Goal: Use online tool/utility: Utilize a website feature to perform a specific function

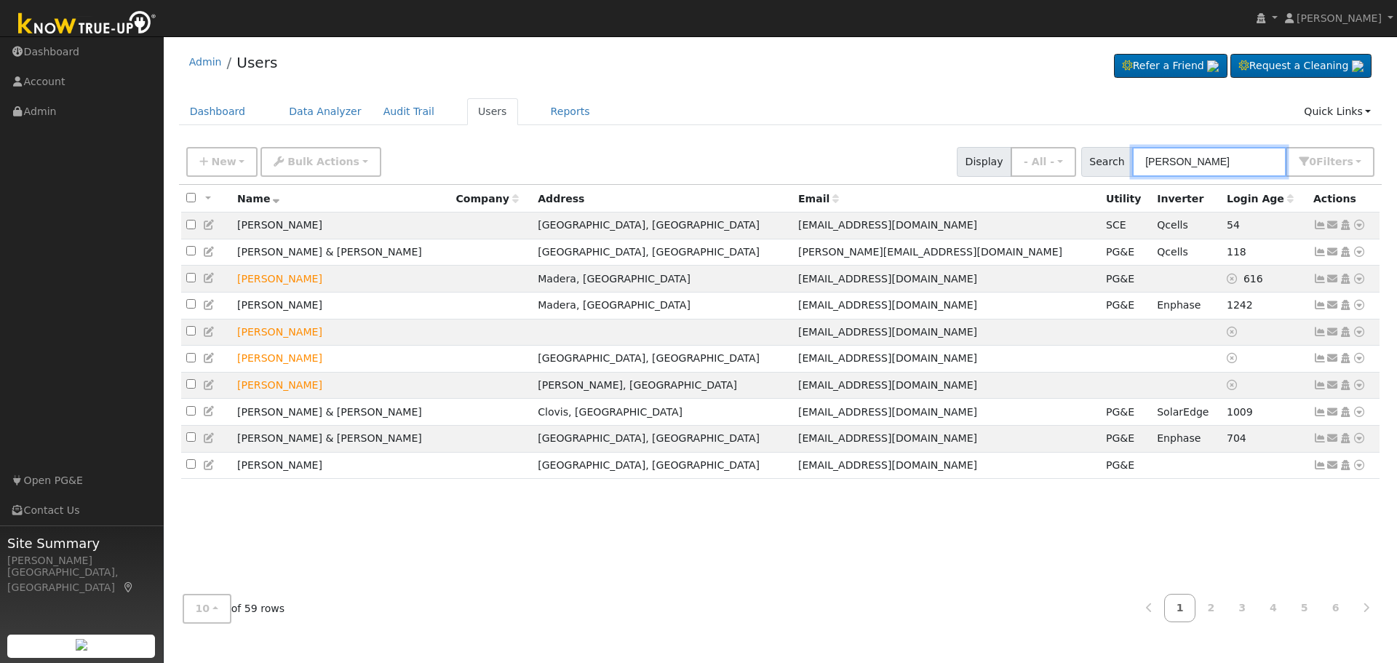
click at [1279, 163] on input "[PERSON_NAME]" at bounding box center [1209, 162] width 154 height 30
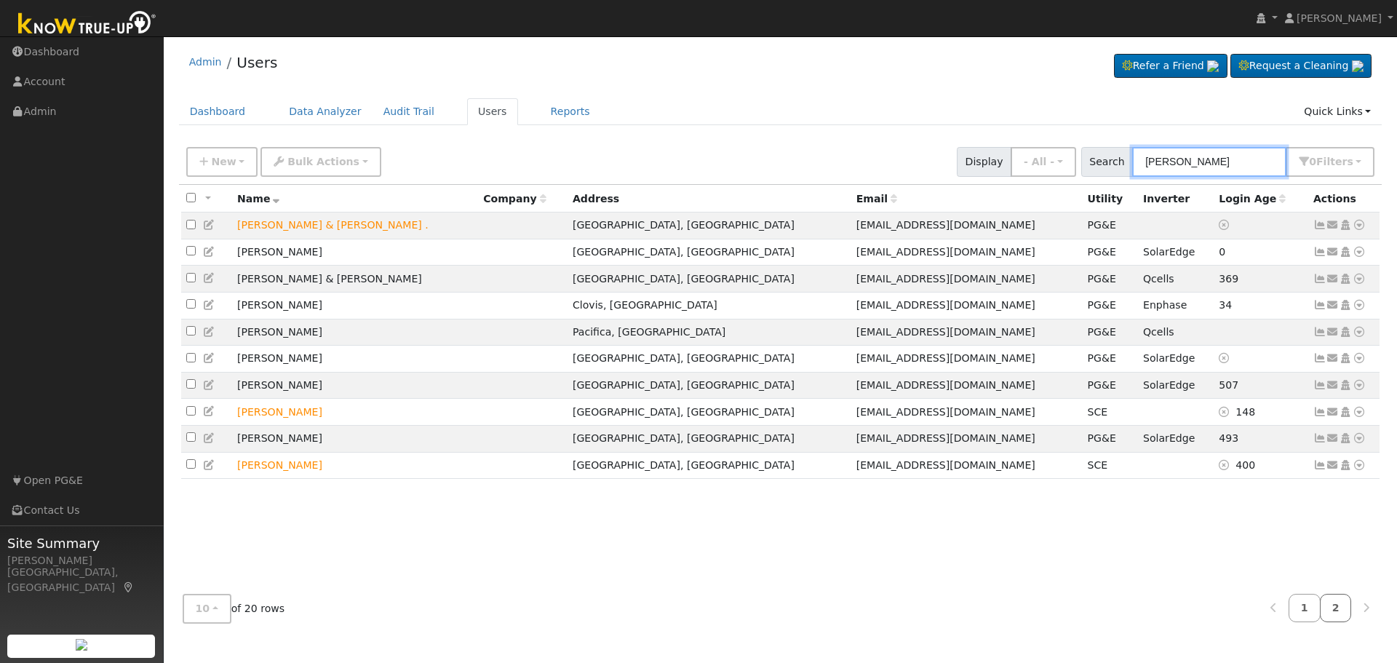
type input "[PERSON_NAME]"
click at [1332, 608] on link "2" at bounding box center [1336, 608] width 32 height 28
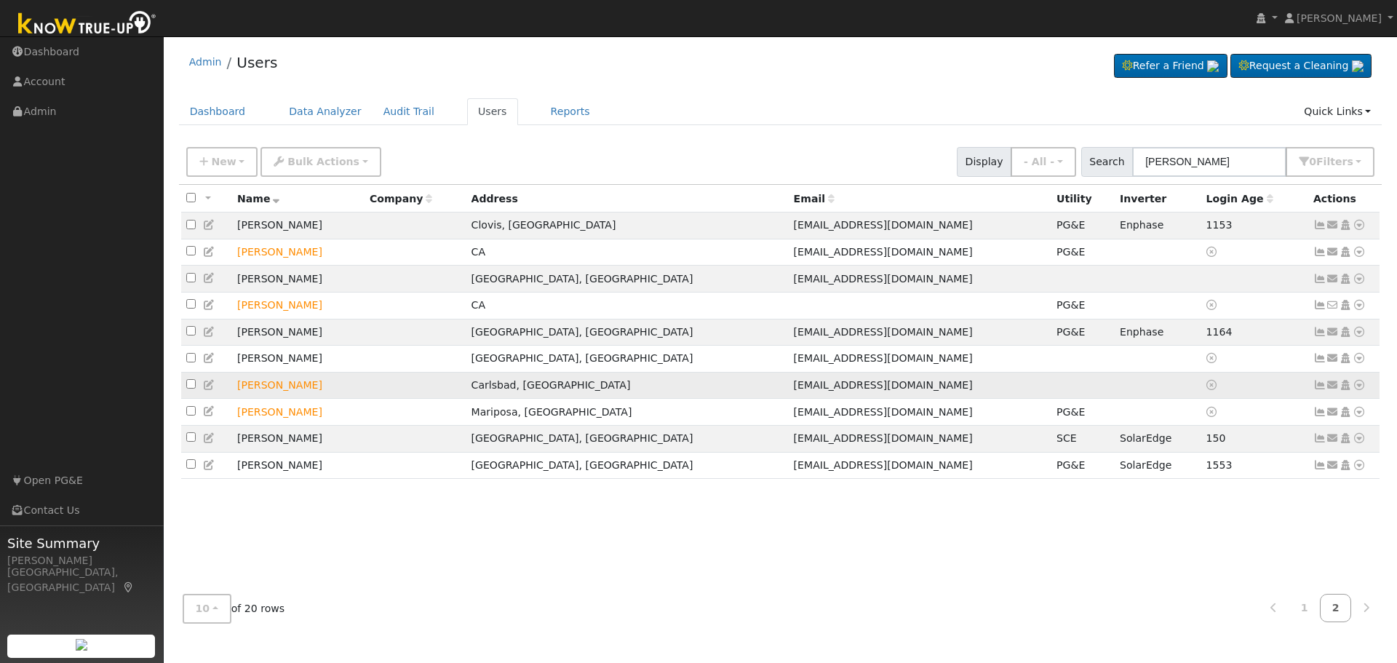
click at [1320, 390] on icon at bounding box center [1319, 385] width 13 height 10
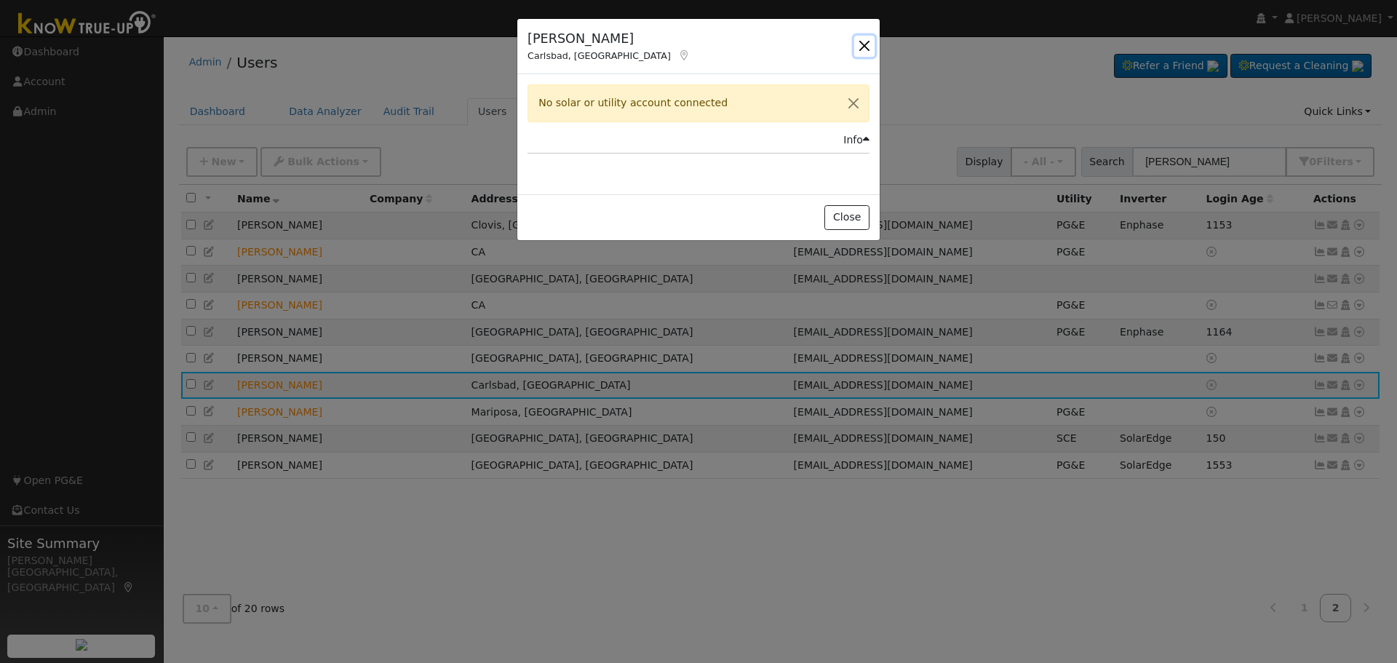
click at [869, 44] on button "button" at bounding box center [864, 46] width 20 height 20
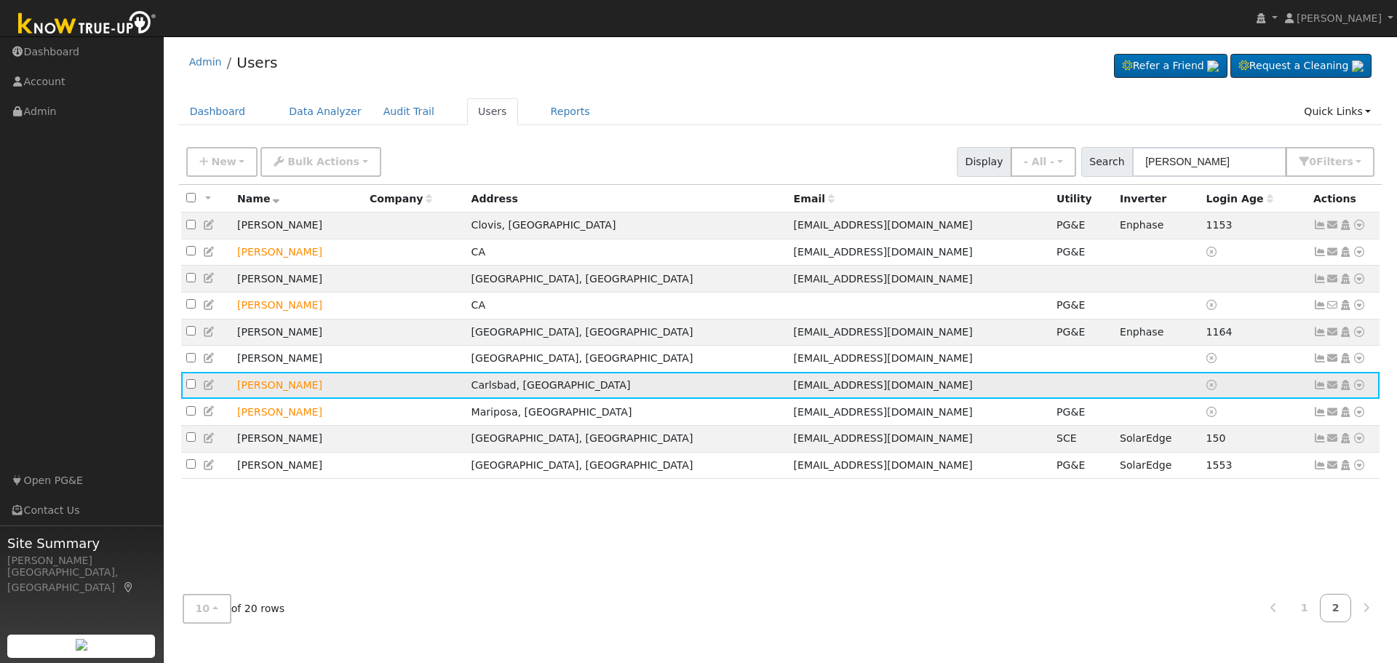
click at [1357, 390] on icon at bounding box center [1358, 385] width 13 height 10
click at [0, 0] on link "Scenario" at bounding box center [0, 0] width 0 height 0
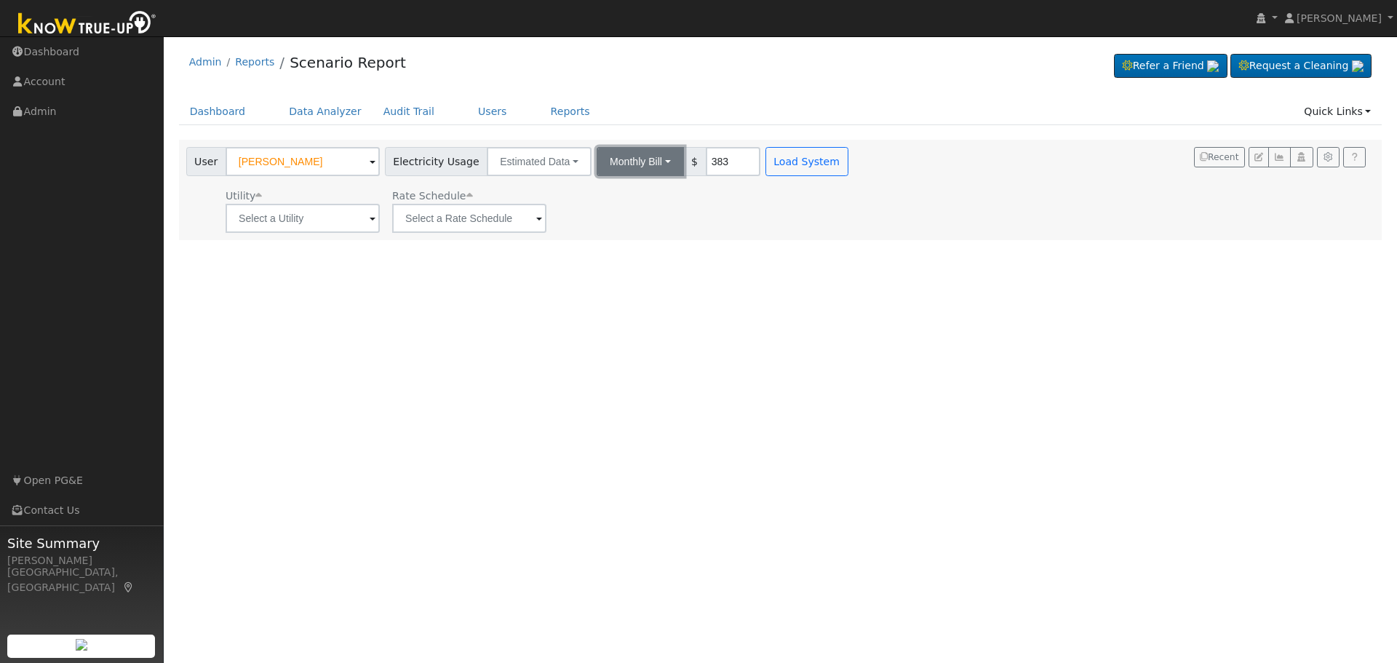
click at [647, 161] on button "Monthly Bill" at bounding box center [640, 161] width 87 height 29
click at [631, 194] on link "Annual Consumption" at bounding box center [620, 193] width 127 height 20
type input "7496"
click at [371, 223] on span at bounding box center [373, 219] width 6 height 17
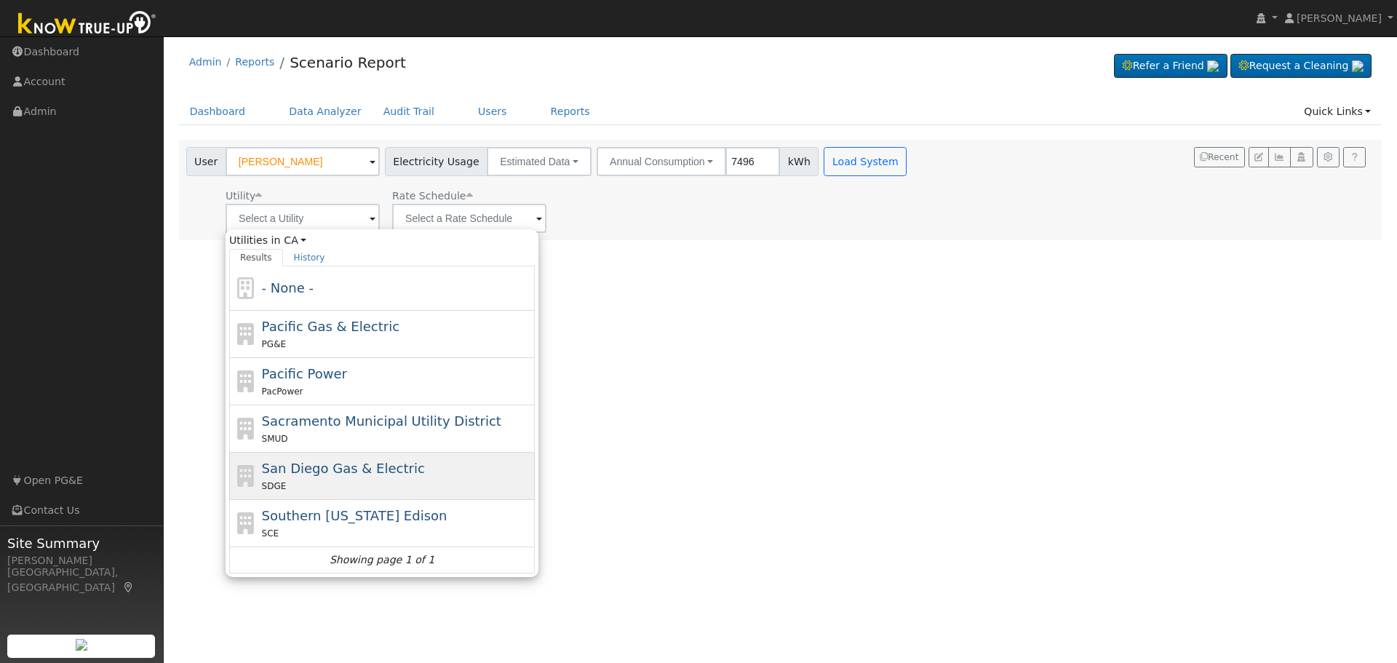
click at [375, 479] on div "SDGE" at bounding box center [397, 485] width 270 height 15
type input "San Diego Gas & Electric"
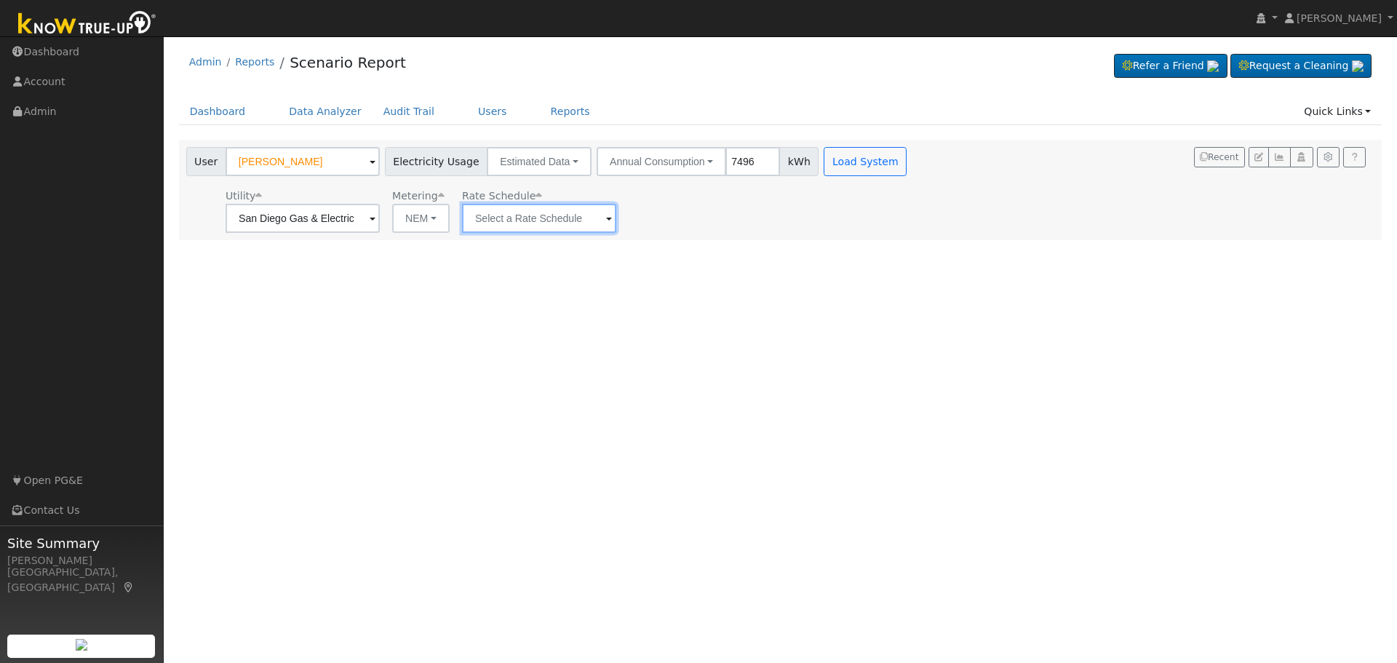
click at [597, 220] on input "text" at bounding box center [539, 218] width 154 height 29
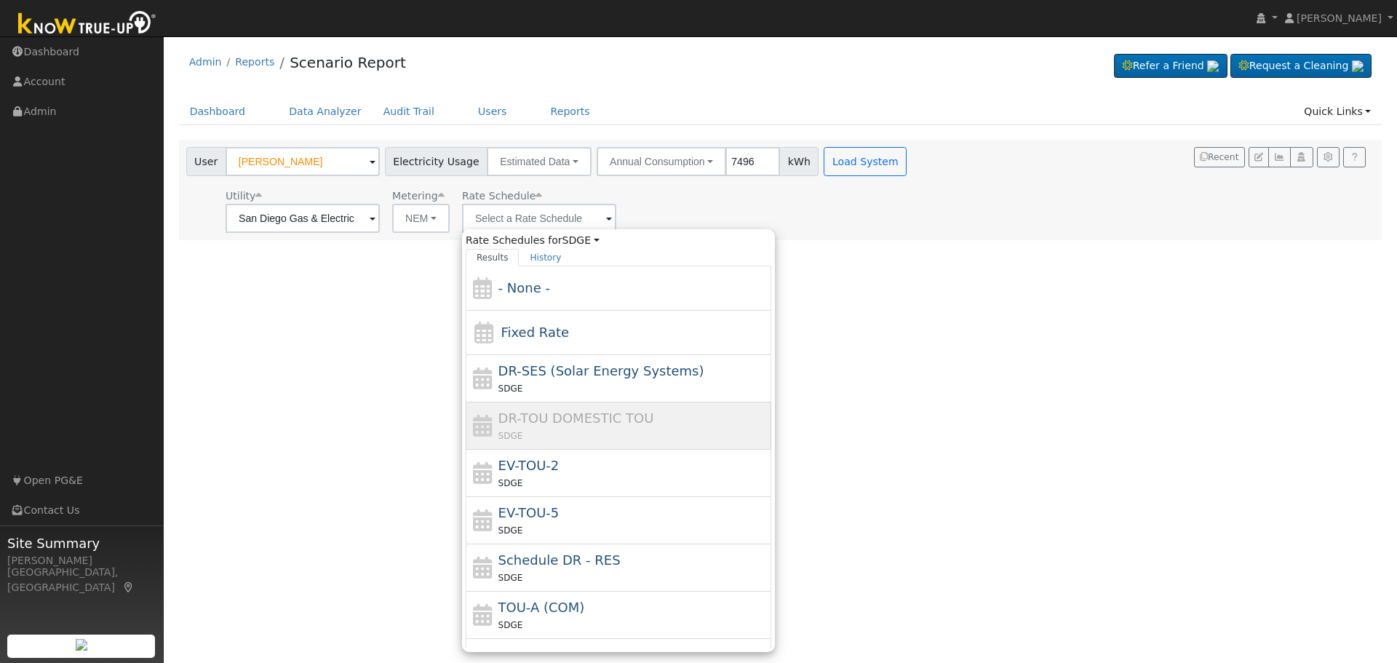
click at [591, 427] on div "DR-TOU DOMESTIC TOU SDGE" at bounding box center [633, 425] width 270 height 35
type input "DR-TOU DOMESTIC TOU"
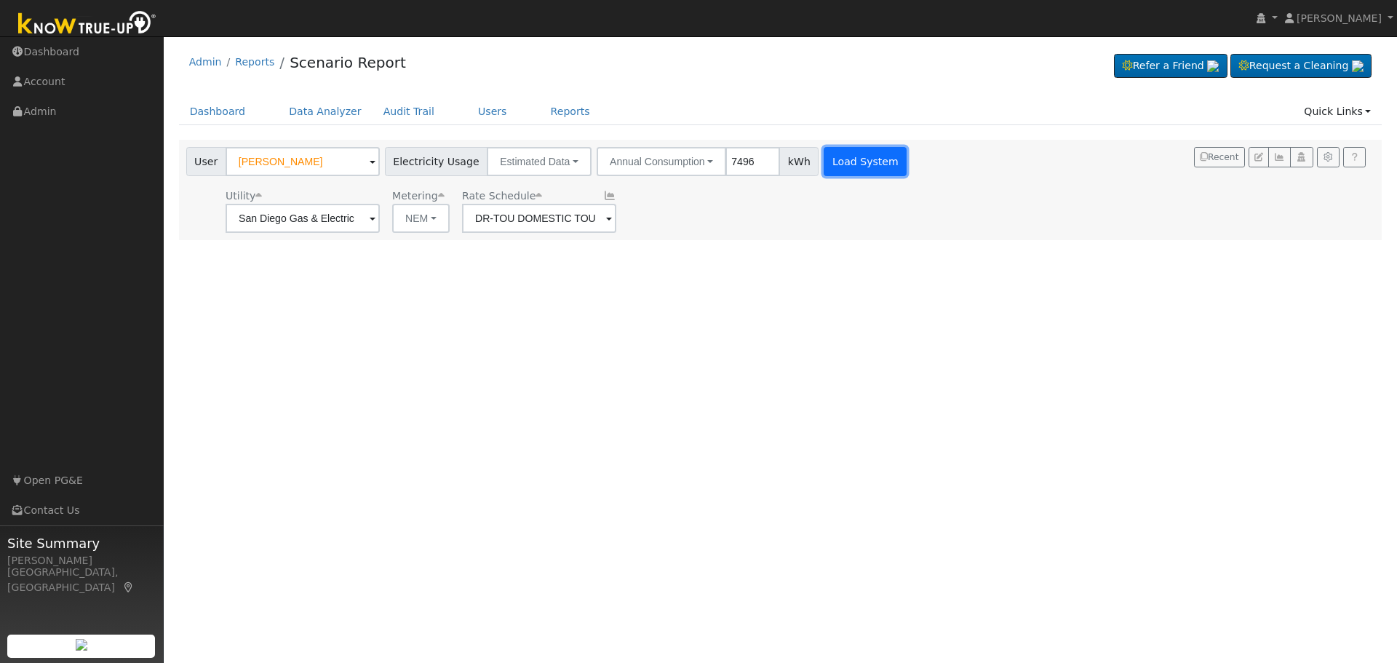
click at [844, 166] on button "Load System" at bounding box center [865, 161] width 83 height 29
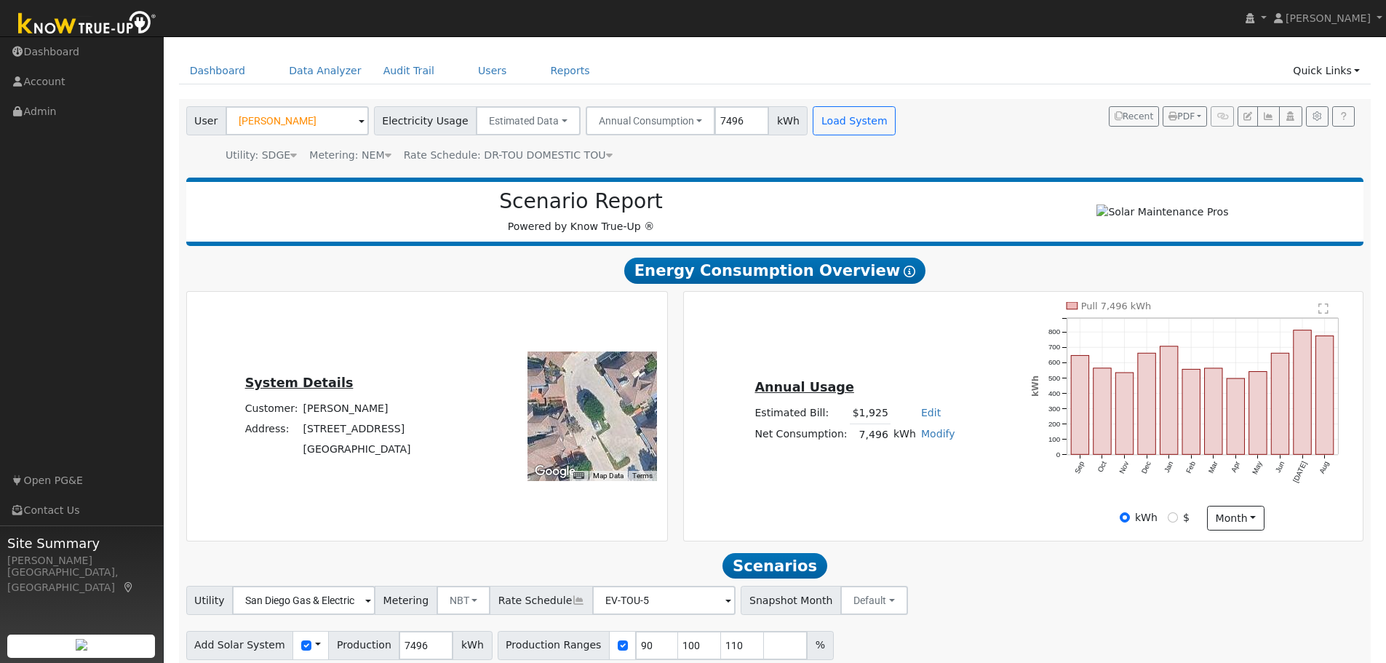
scroll to position [103, 0]
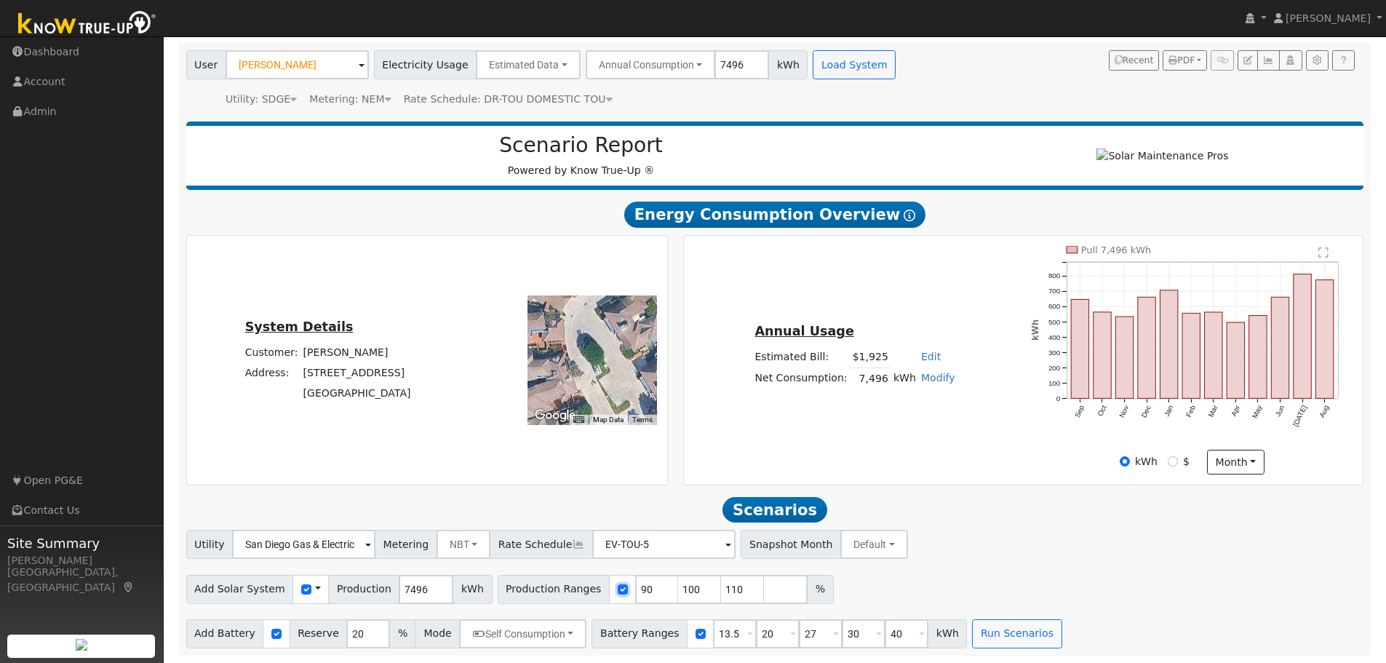
click at [618, 593] on input "checkbox" at bounding box center [623, 589] width 10 height 10
checkbox input "false"
click at [402, 590] on input "7496" at bounding box center [426, 589] width 55 height 29
click at [401, 591] on input "7496" at bounding box center [426, 589] width 55 height 29
type input "9000"
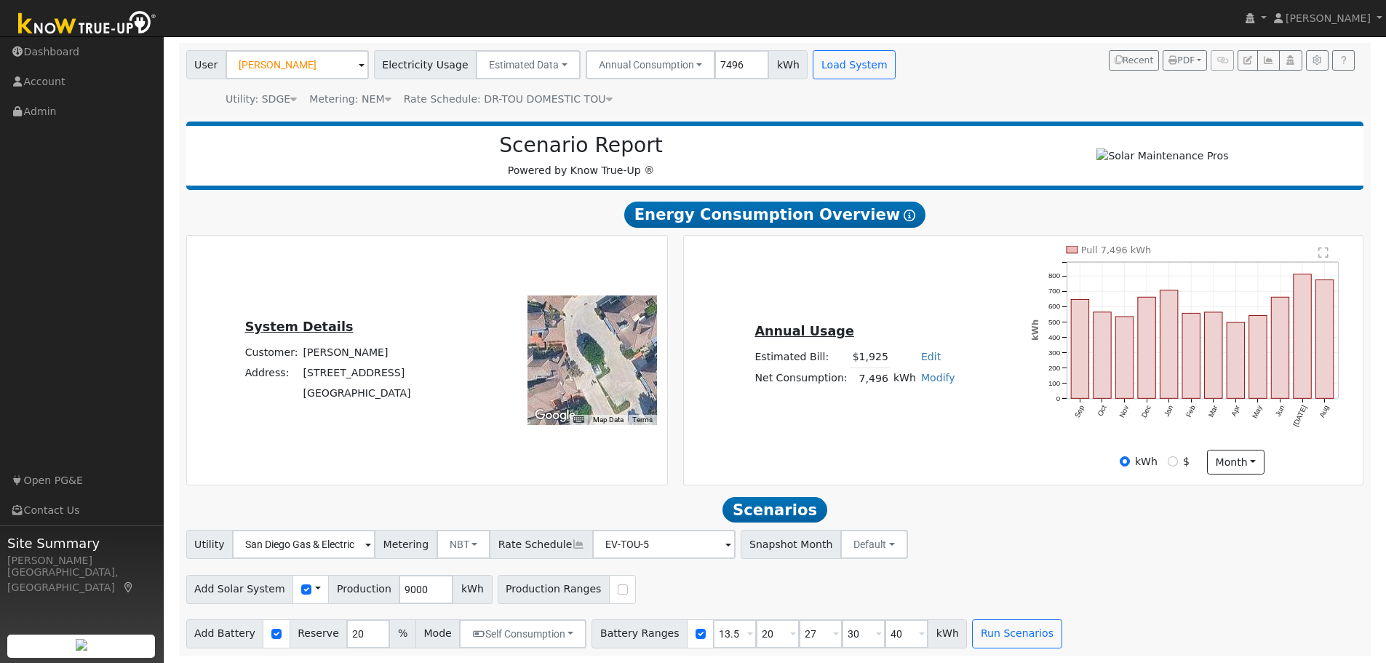
drag, startPoint x: 710, startPoint y: 572, endPoint x: 712, endPoint y: 582, distance: 10.4
click at [710, 579] on div "Add Solar System Use CSV Data Production 9000 kWh Production Ranges" at bounding box center [774, 587] width 1183 height 34
click at [713, 639] on input "13.5" at bounding box center [735, 633] width 44 height 29
type input "15"
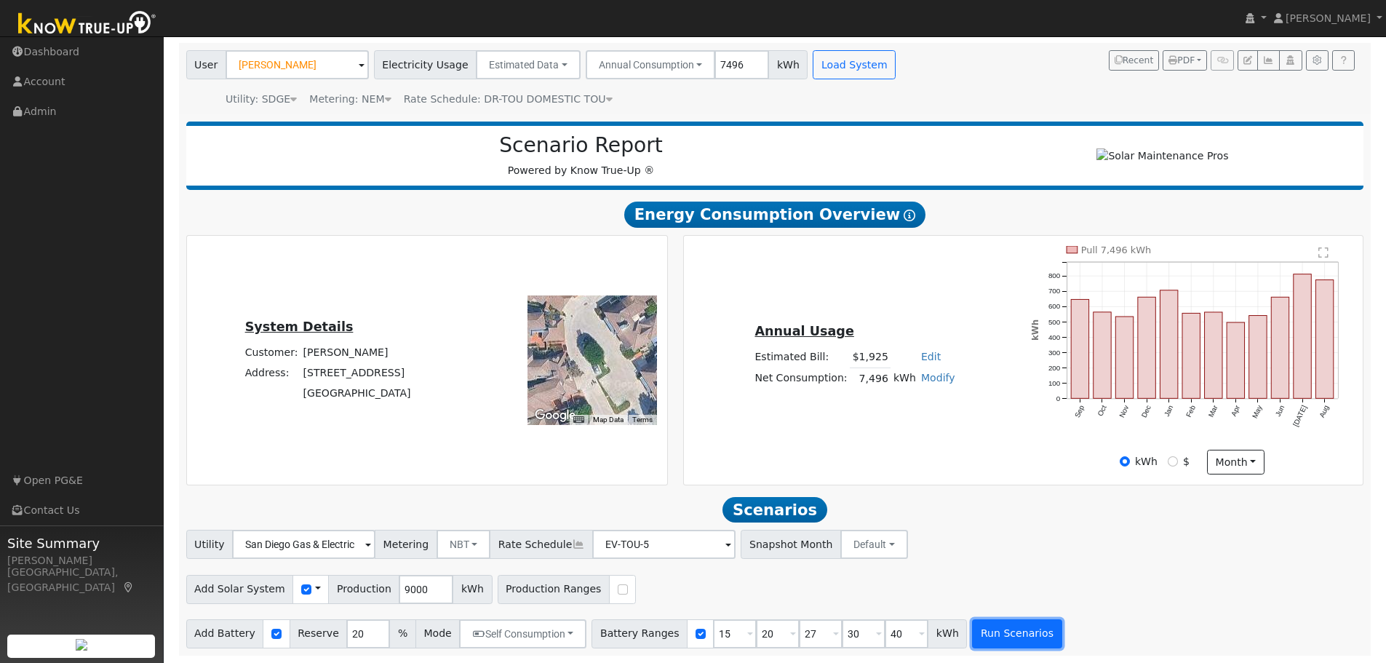
click at [972, 632] on button "Run Scenarios" at bounding box center [1016, 633] width 89 height 29
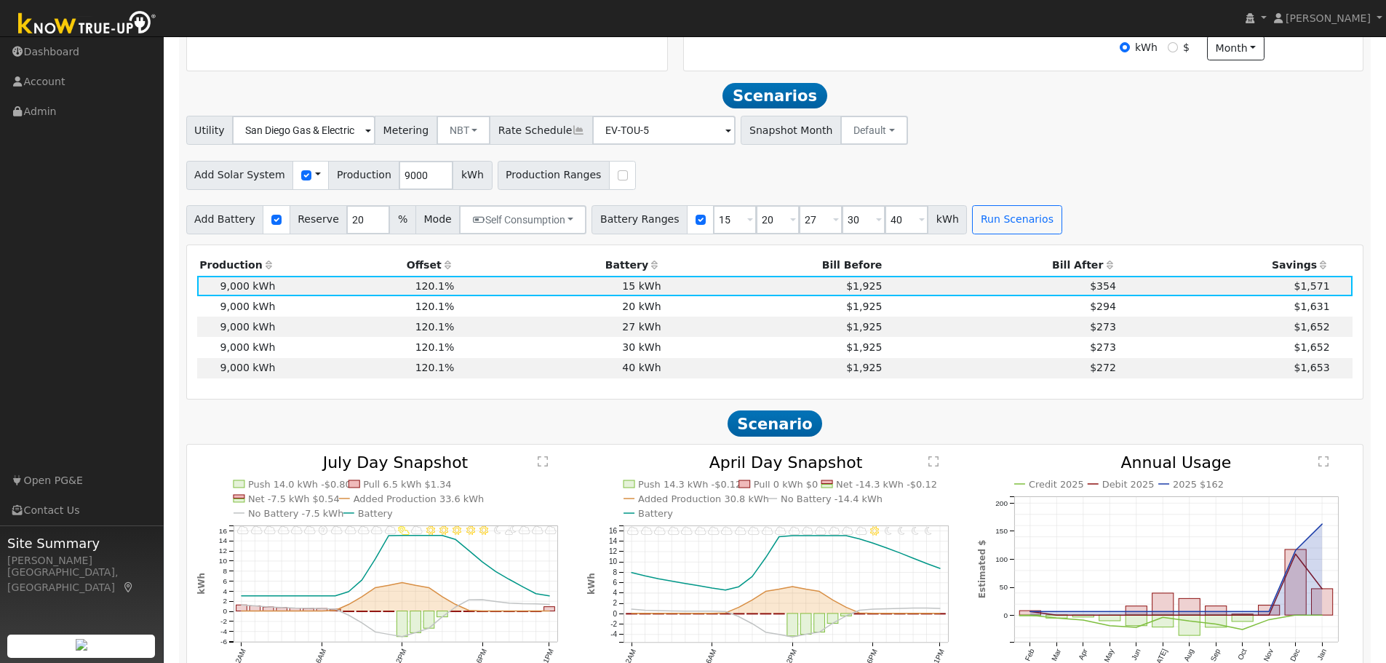
scroll to position [555, 0]
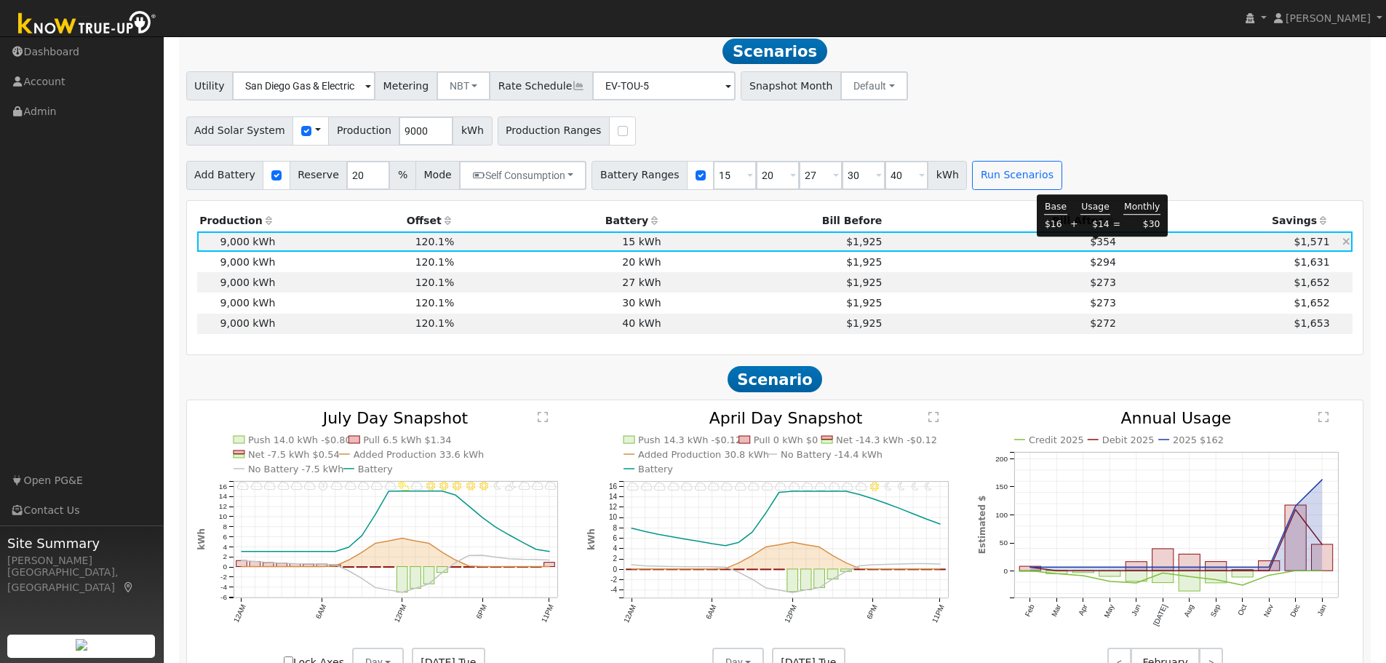
click at [1099, 247] on span "$354" at bounding box center [1103, 242] width 26 height 12
click at [885, 183] on input "40" at bounding box center [907, 175] width 44 height 29
click at [885, 185] on input "40" at bounding box center [907, 175] width 44 height 29
type input "10"
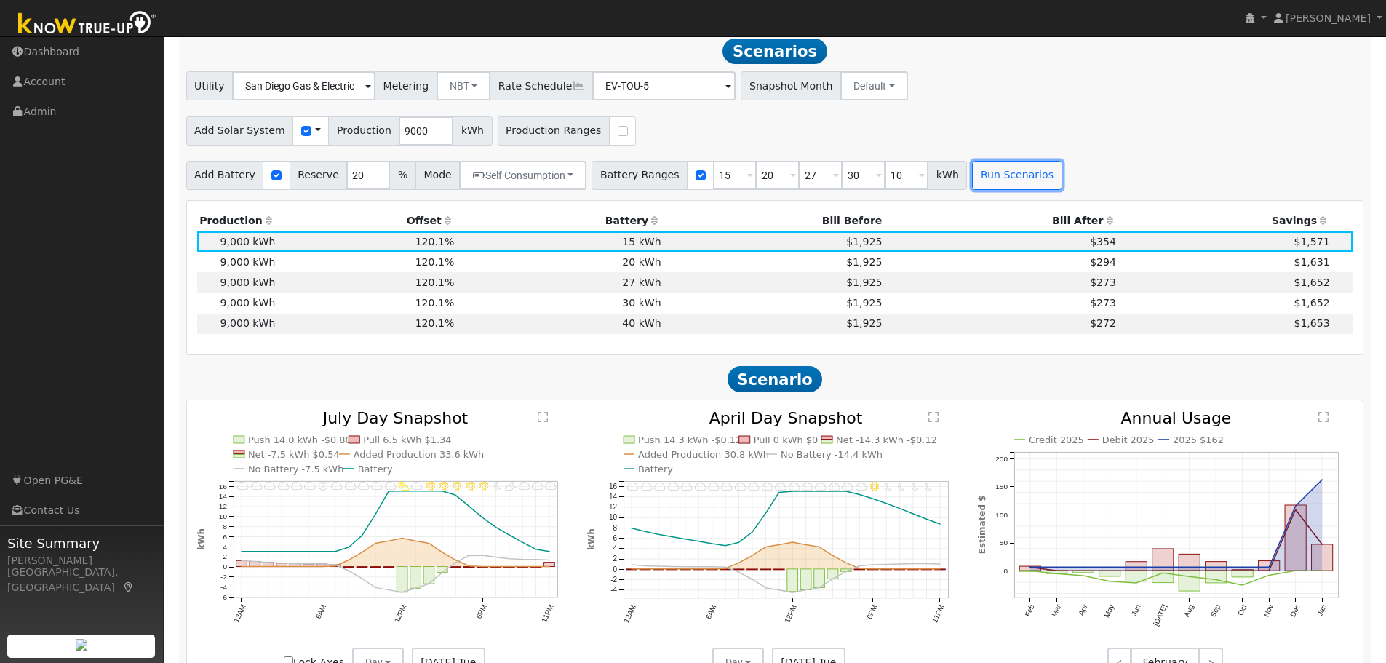
type input "10"
type input "15"
type input "20"
type input "27"
type input "30"
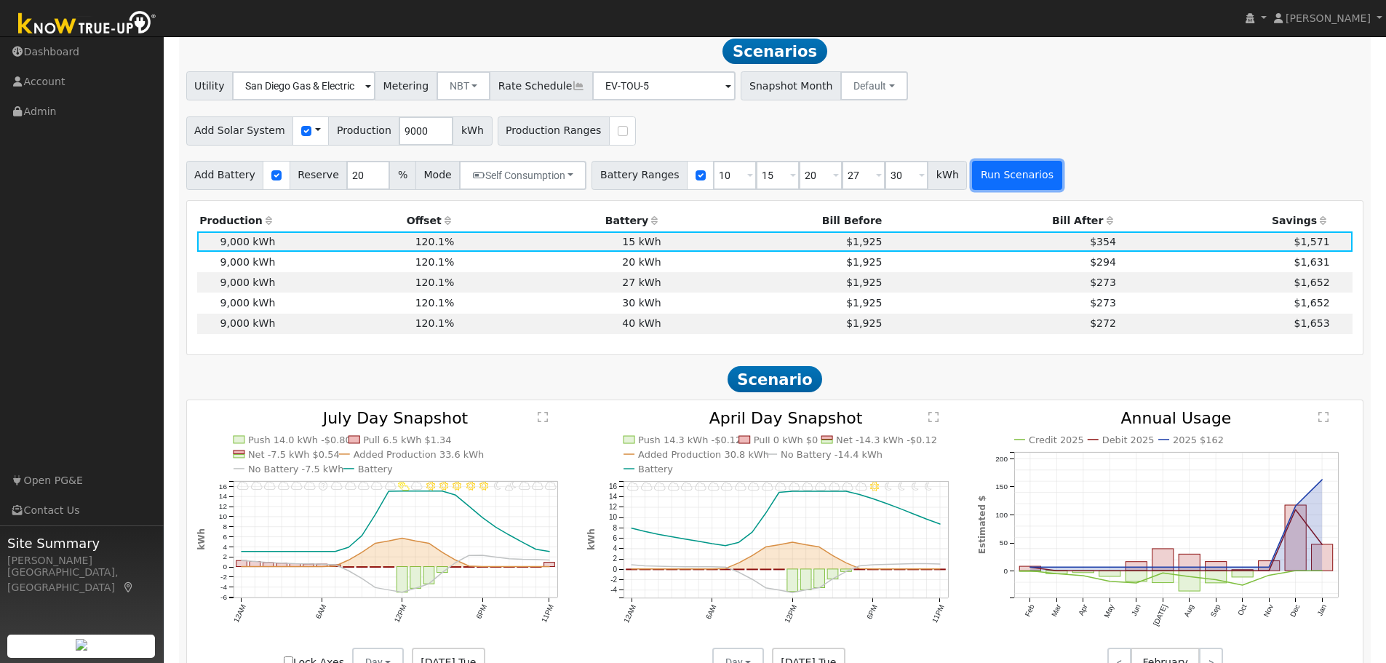
click at [1014, 178] on button "Run Scenarios" at bounding box center [1016, 175] width 89 height 29
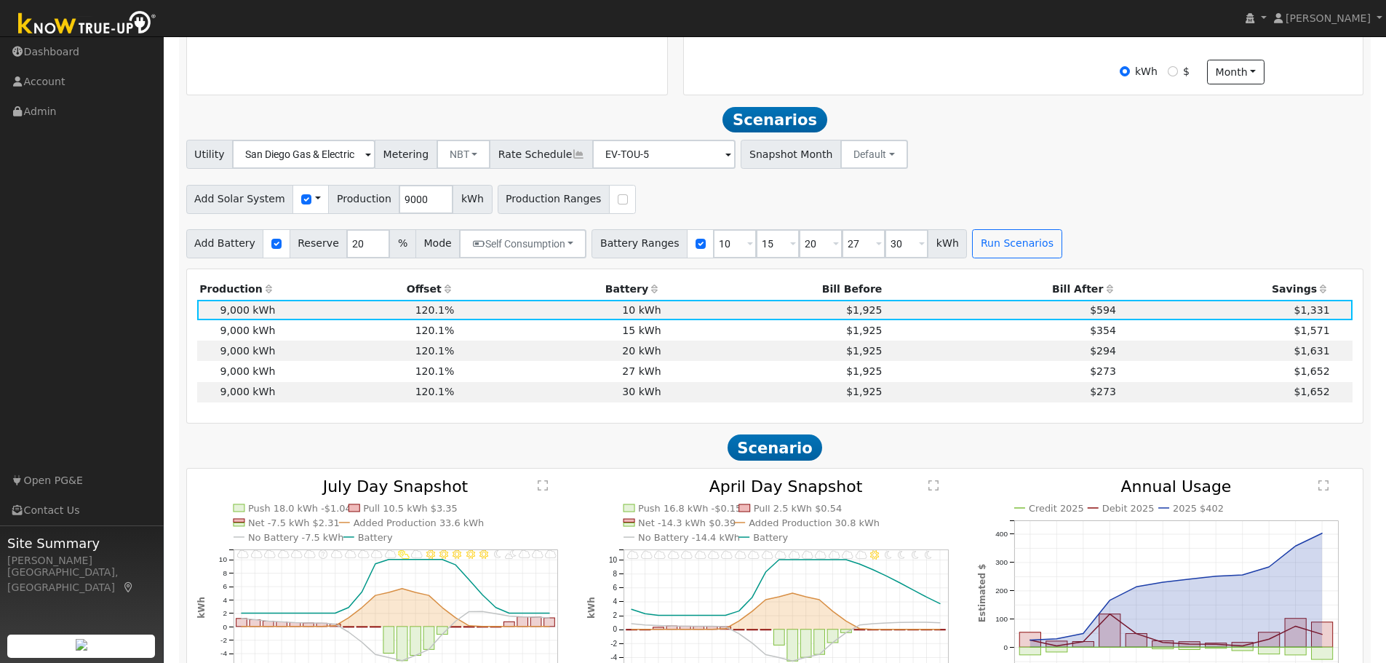
scroll to position [482, 0]
